Goal: Information Seeking & Learning: Learn about a topic

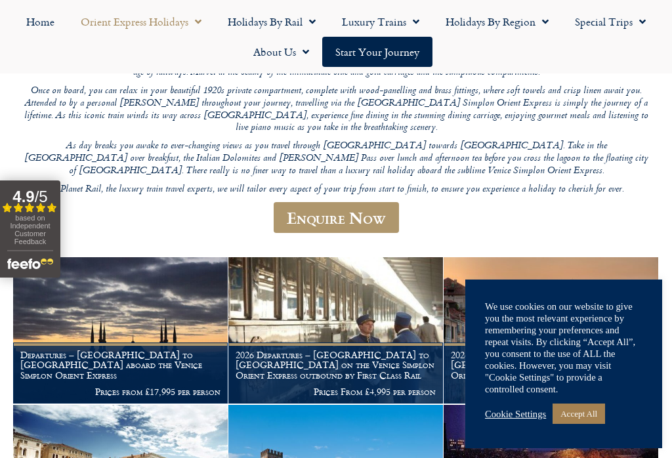
scroll to position [242, 0]
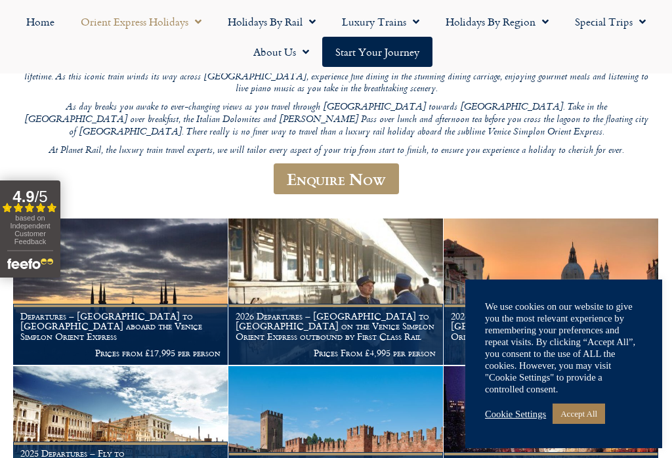
click at [588, 424] on link "Accept All" at bounding box center [578, 413] width 52 height 20
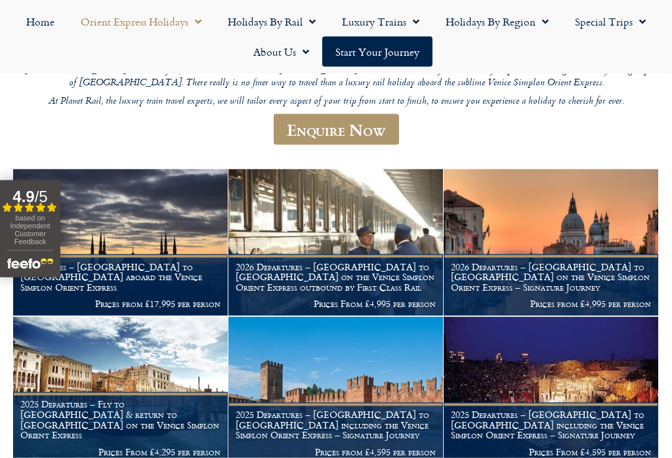
scroll to position [287, 0]
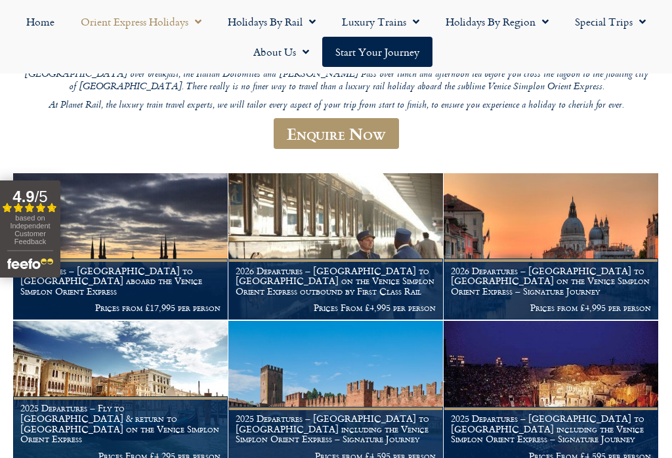
click at [389, 57] on link "Start your Journey" at bounding box center [377, 52] width 110 height 30
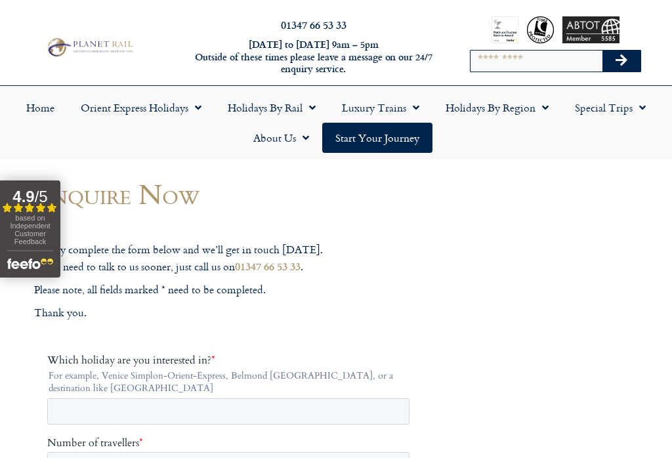
click at [180, 111] on link "Orient Express Holidays" at bounding box center [141, 107] width 147 height 30
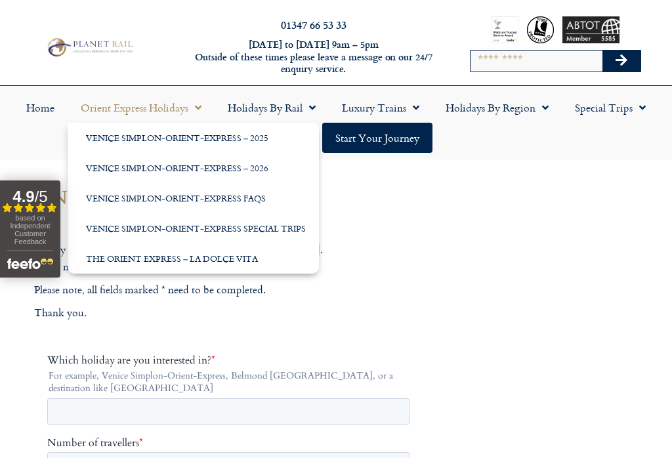
click at [237, 132] on link "Venice Simplon-Orient-Express – 2025" at bounding box center [193, 138] width 251 height 30
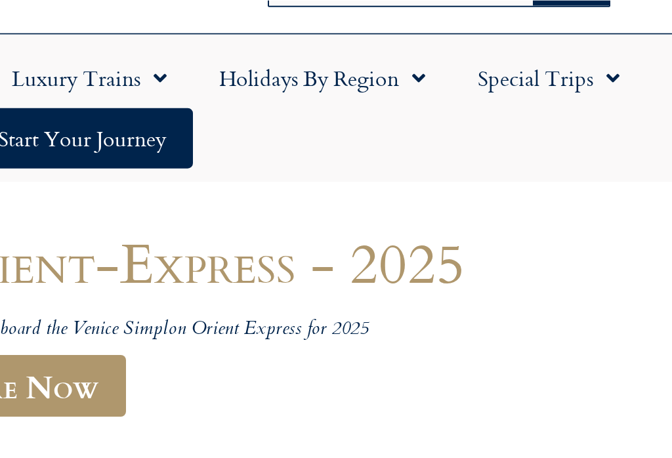
scroll to position [175, 0]
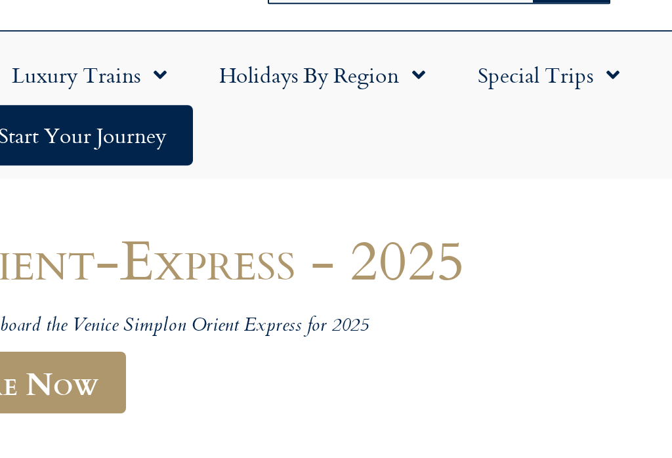
click at [535, 33] on span "Menu" at bounding box center [541, 39] width 13 height 24
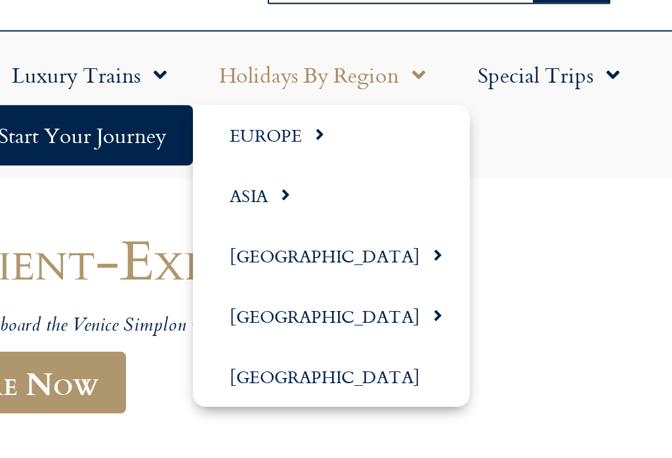
click at [561, 41] on link "Special Trips" at bounding box center [609, 39] width 97 height 30
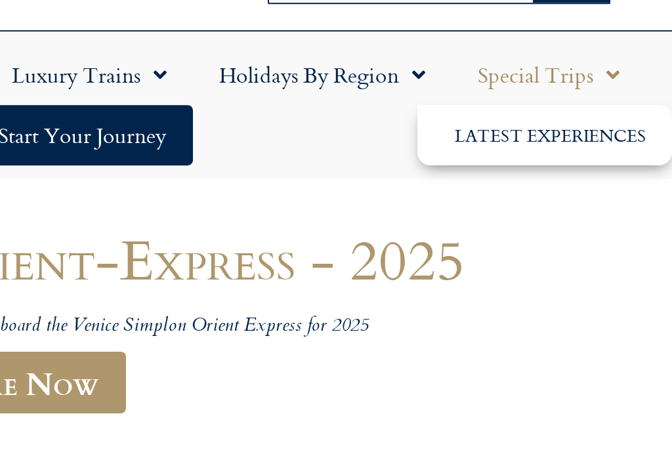
click at [535, 44] on span "Menu" at bounding box center [541, 39] width 13 height 24
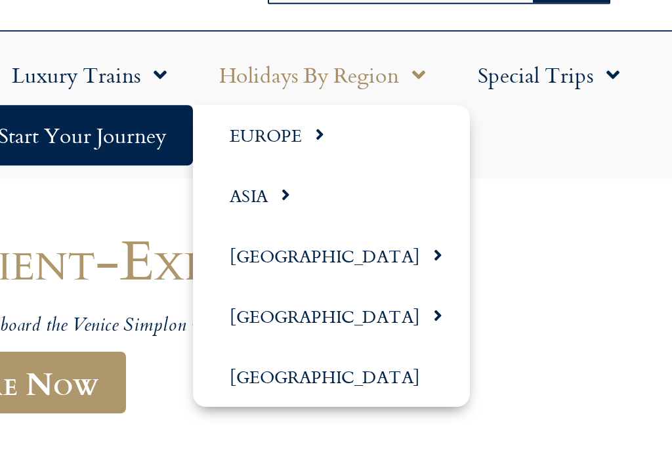
click at [432, 99] on link "Asia" at bounding box center [501, 99] width 138 height 30
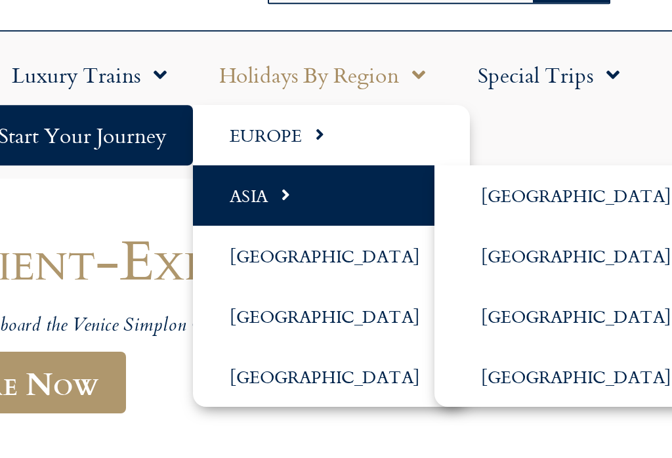
click at [553, 161] on link "[GEOGRAPHIC_DATA]" at bounding box center [625, 159] width 144 height 30
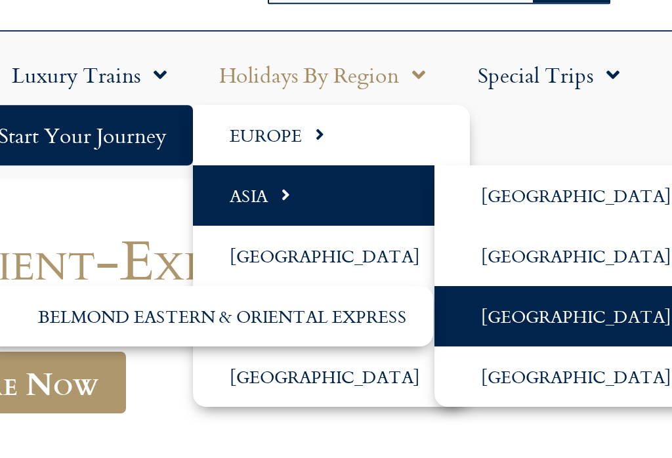
click at [326, 158] on link "Belmond Eastern & Oriental Express" at bounding box center [439, 159] width 226 height 30
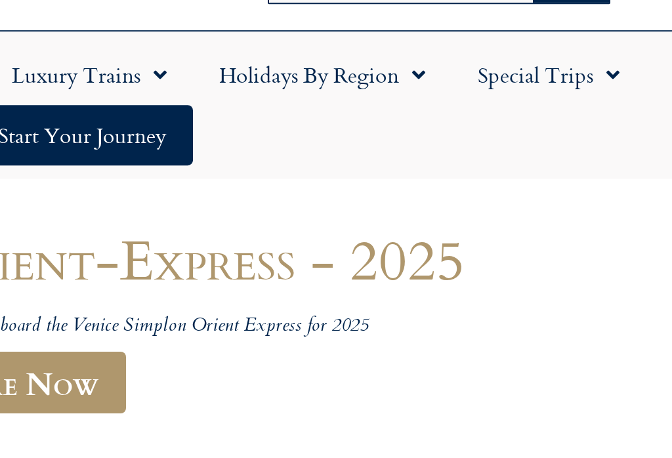
scroll to position [0, 0]
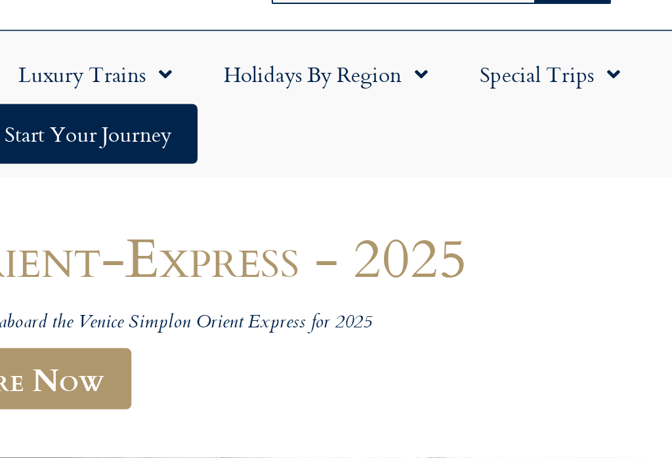
click at [535, 202] on span "Menu" at bounding box center [541, 214] width 13 height 24
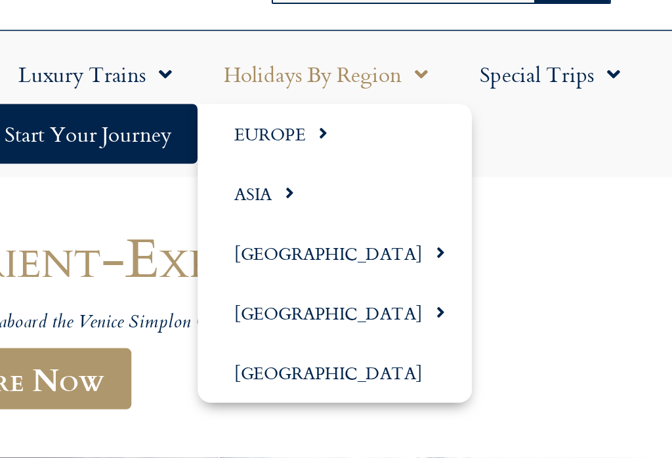
click at [432, 259] on link "Asia" at bounding box center [501, 274] width 138 height 30
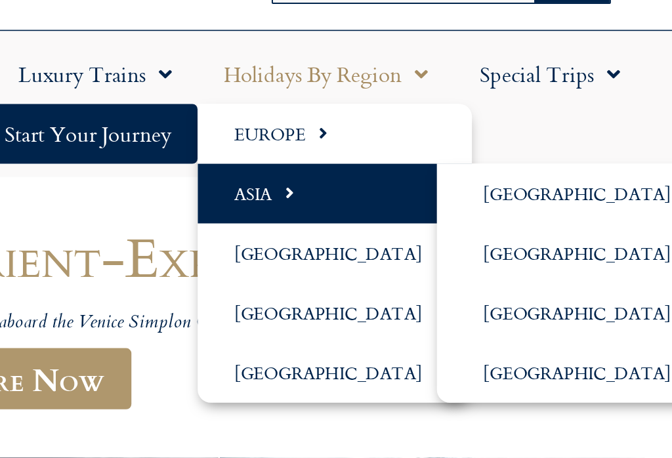
click at [553, 350] on link "[GEOGRAPHIC_DATA]" at bounding box center [625, 365] width 144 height 30
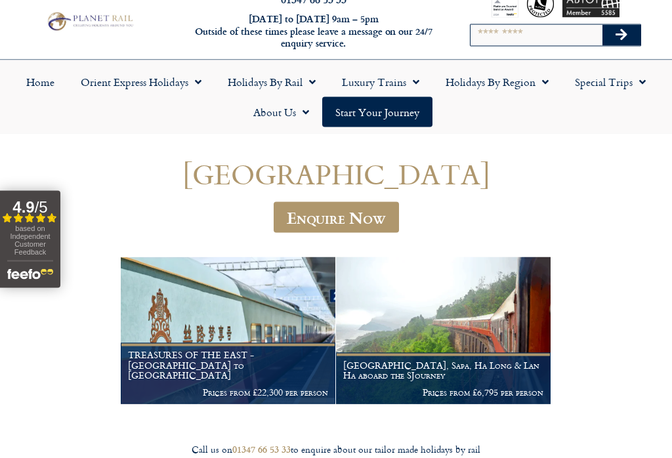
scroll to position [26, 0]
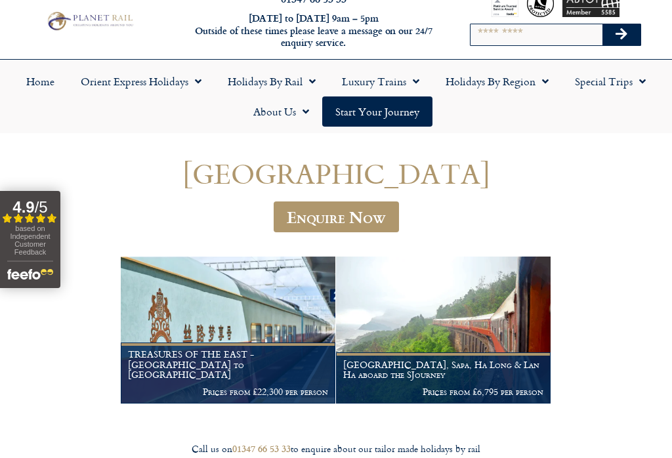
click at [445, 328] on img at bounding box center [443, 329] width 214 height 146
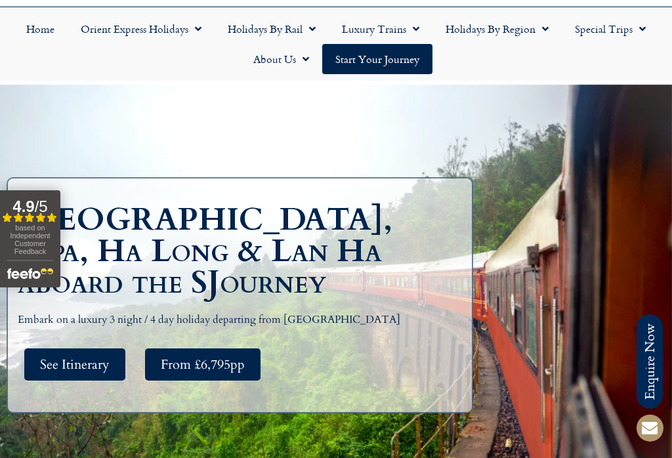
scroll to position [77, 0]
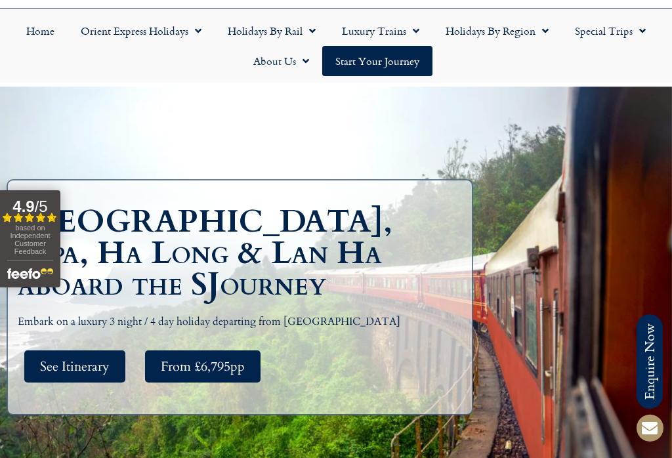
click at [95, 368] on span "See Itinerary" at bounding box center [75, 366] width 70 height 16
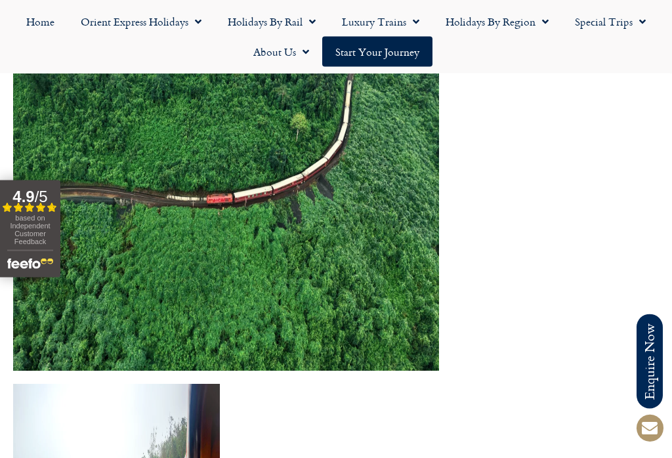
scroll to position [1838, 0]
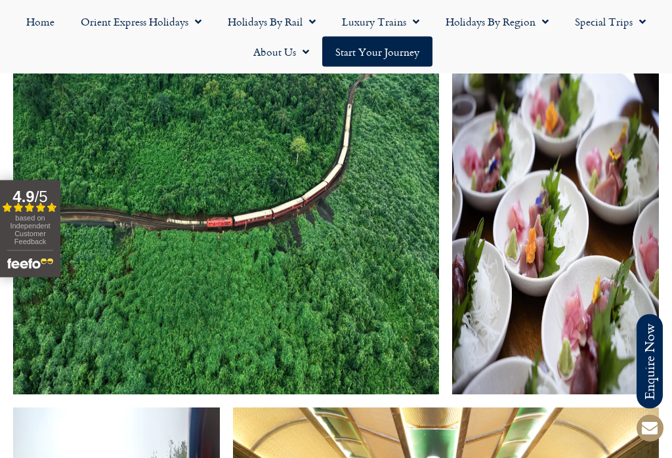
click at [524, 25] on link "Holidays by Region" at bounding box center [496, 22] width 129 height 30
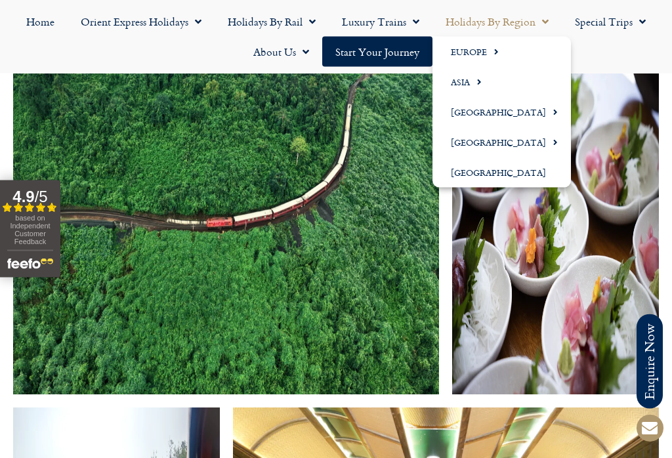
scroll to position [1839, 0]
click at [491, 52] on span "Menu" at bounding box center [493, 52] width 12 height 22
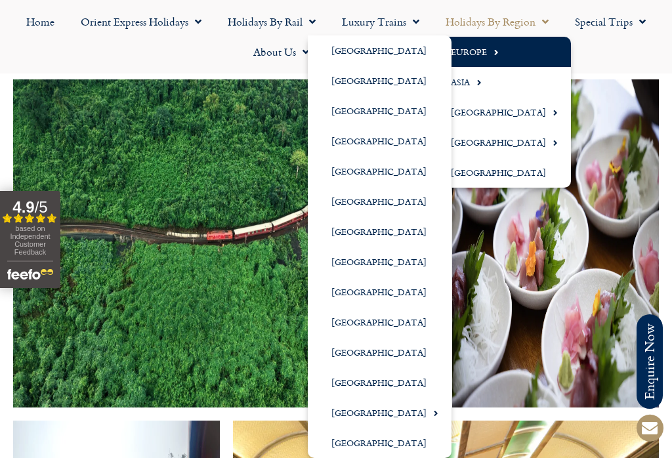
scroll to position [1827, 0]
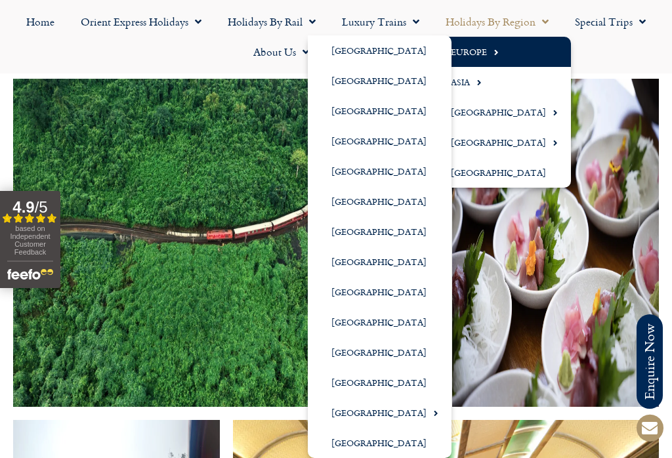
click at [382, 357] on link "[GEOGRAPHIC_DATA]" at bounding box center [380, 352] width 144 height 30
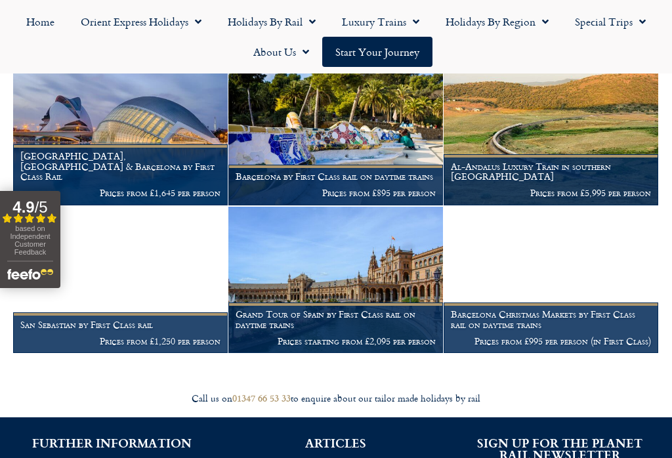
scroll to position [401, 0]
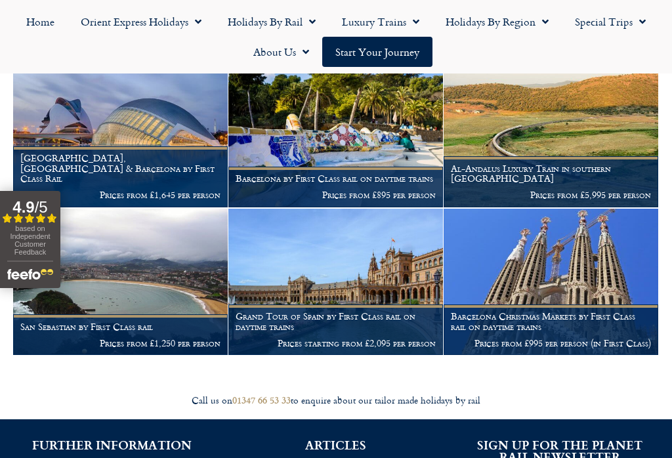
click at [172, 277] on img at bounding box center [120, 282] width 214 height 146
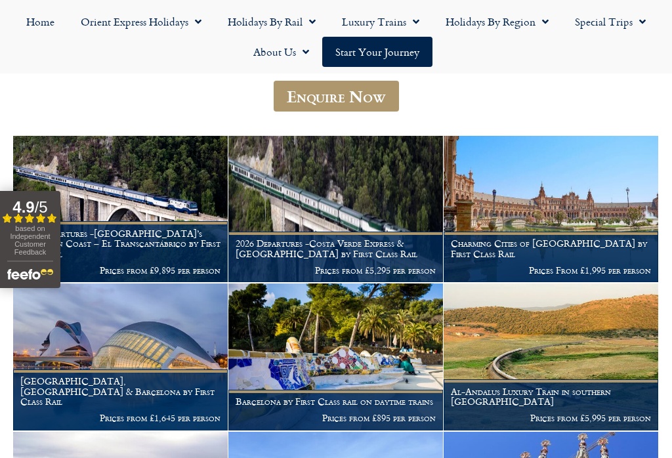
scroll to position [187, 0]
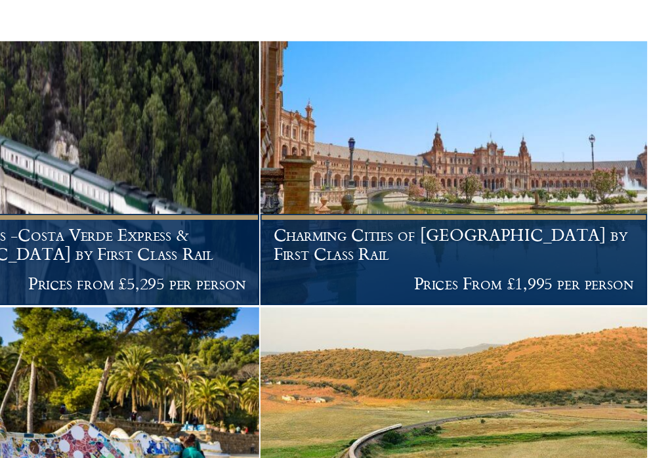
click at [443, 127] on img at bounding box center [550, 200] width 214 height 146
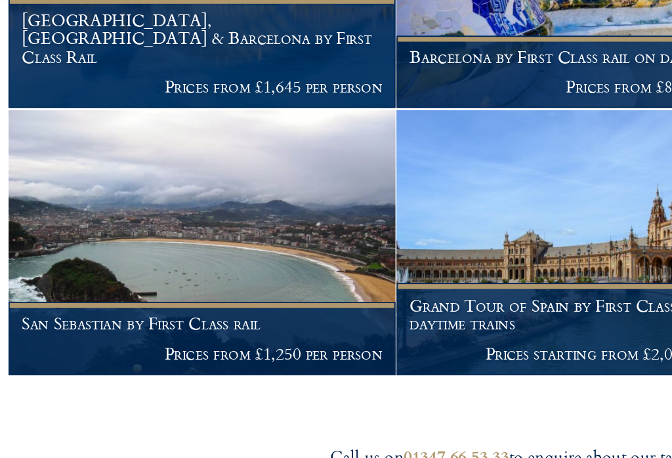
scroll to position [466, 0]
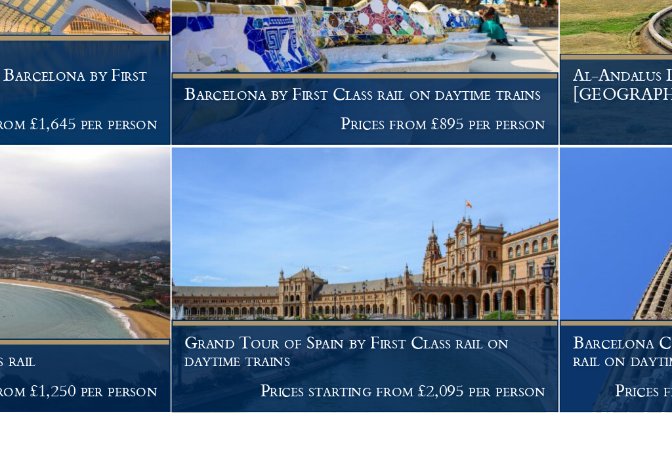
click at [248, 352] on h1 "Grand Tour of Spain by First Class rail on daytime trains" at bounding box center [335, 362] width 200 height 21
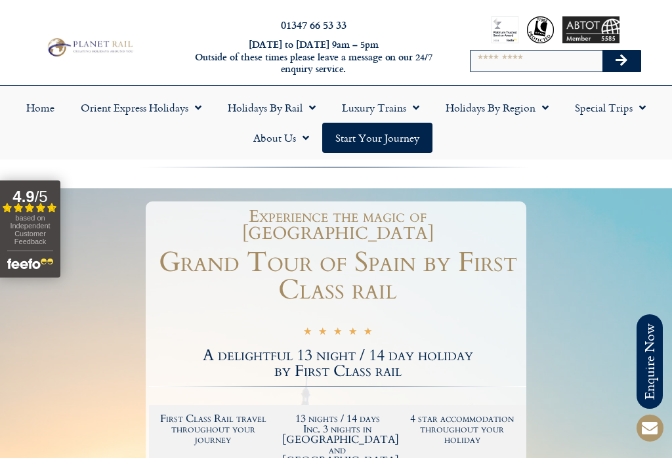
click at [508, 109] on link "Holidays by Region" at bounding box center [496, 107] width 129 height 30
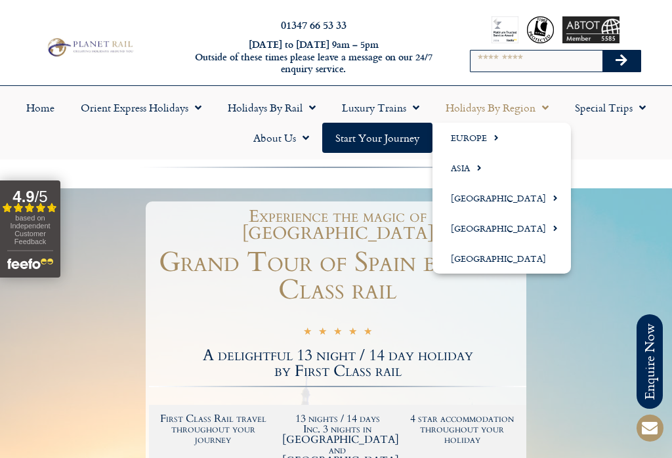
click at [487, 145] on span "Menu" at bounding box center [493, 138] width 12 height 22
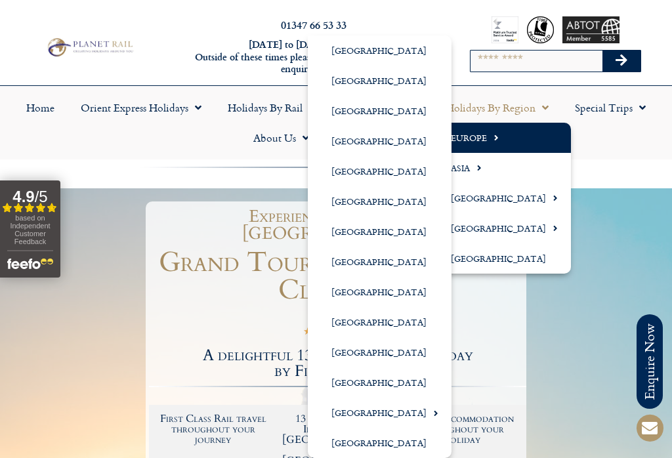
click at [374, 260] on link "[GEOGRAPHIC_DATA]" at bounding box center [380, 262] width 144 height 30
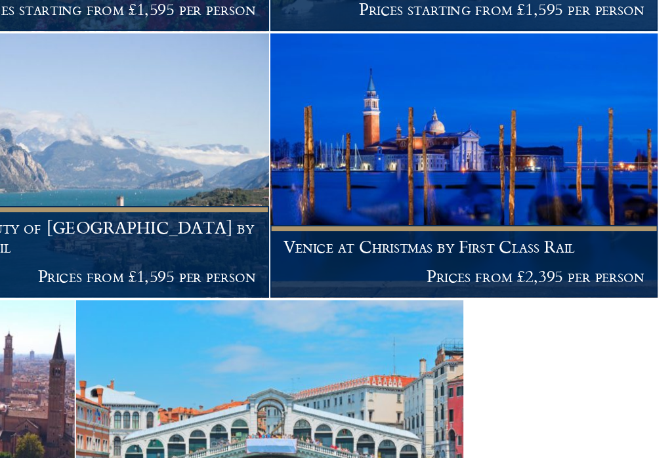
scroll to position [1468, 0]
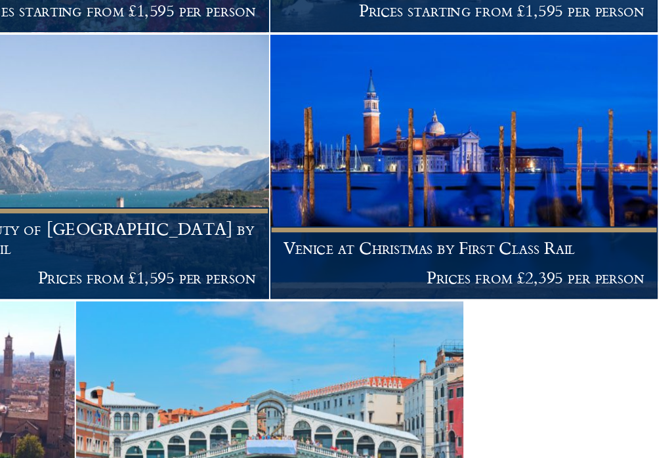
click at [451, 336] on p "Prices from £2,395 per person" at bounding box center [551, 341] width 200 height 10
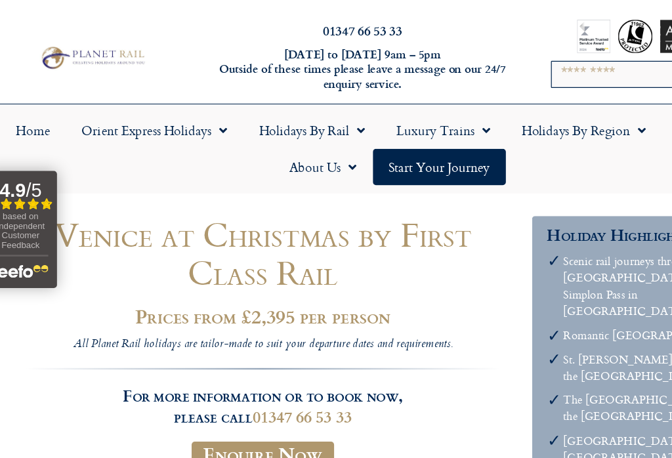
click at [386, 111] on link "Luxury Trains" at bounding box center [381, 108] width 104 height 30
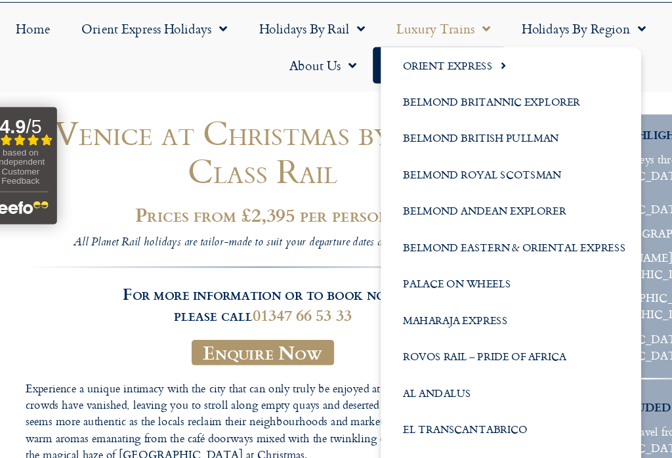
scroll to position [26, 0]
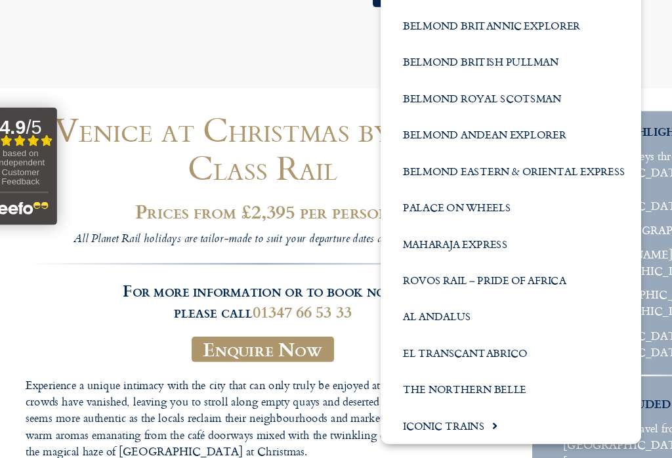
click at [446, 127] on link "Belmond Royal Scotsman" at bounding box center [437, 142] width 216 height 30
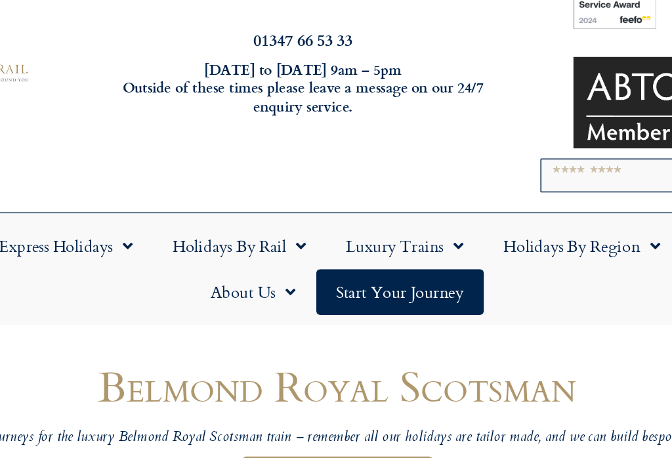
click at [302, 202] on span "Menu" at bounding box center [308, 214] width 13 height 24
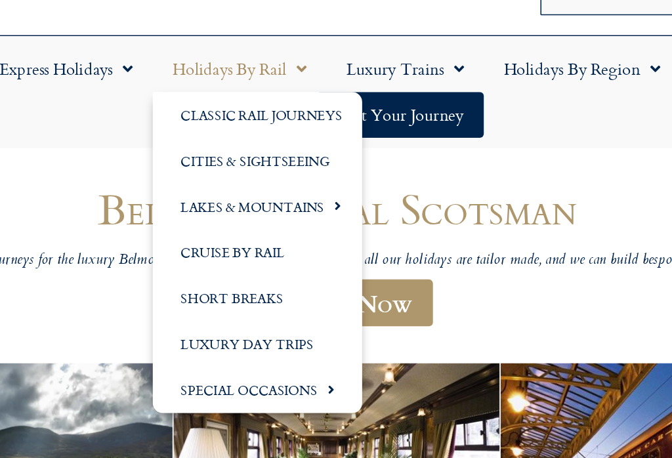
scroll to position [26, 0]
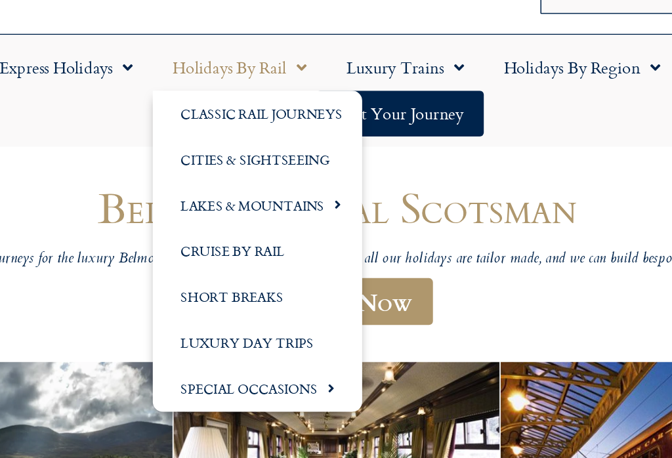
click at [216, 384] on link "Special Occasions" at bounding box center [283, 399] width 138 height 30
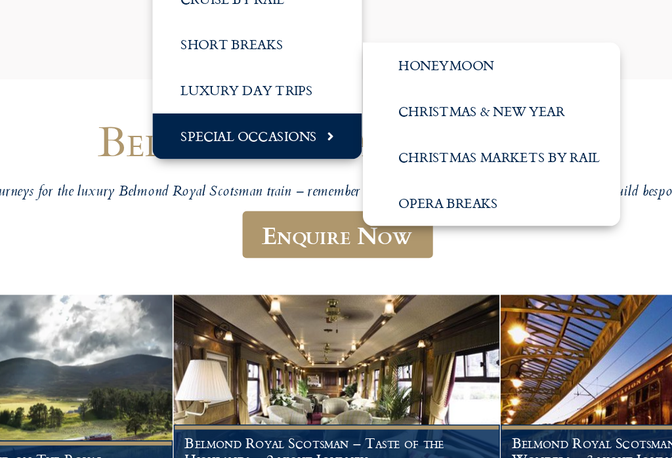
scroll to position [73, 0]
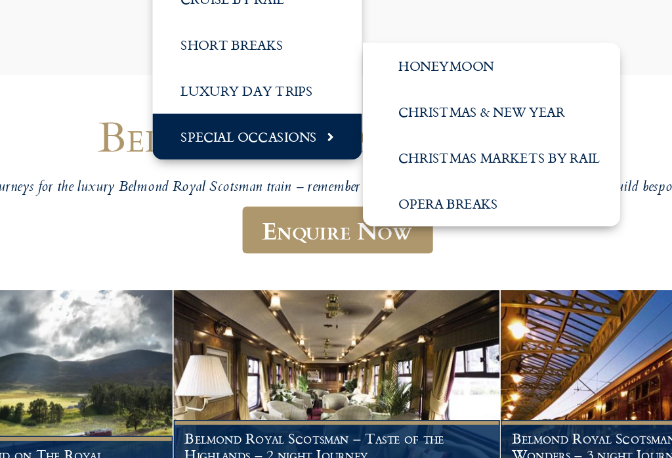
click at [369, 232] on link "Christmas Markets by Rail" at bounding box center [437, 247] width 169 height 30
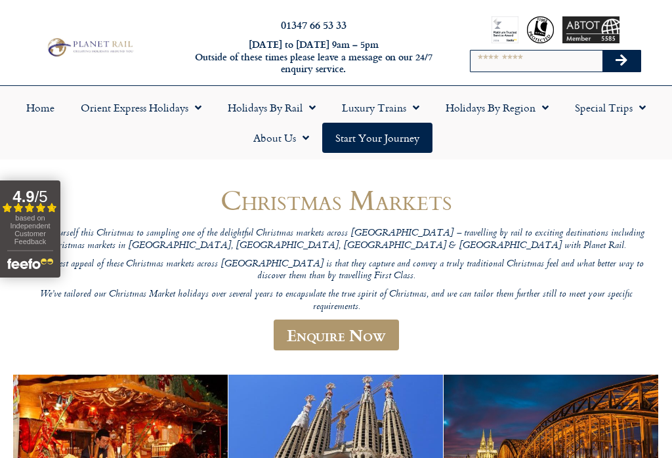
click at [613, 111] on link "Special Trips" at bounding box center [609, 107] width 97 height 30
